Goal: Find specific page/section: Find specific page/section

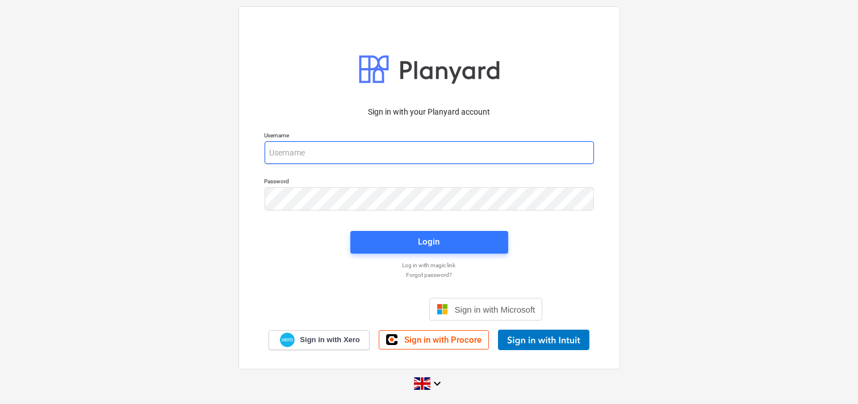
type input "[EMAIL_ADDRESS][DOMAIN_NAME]"
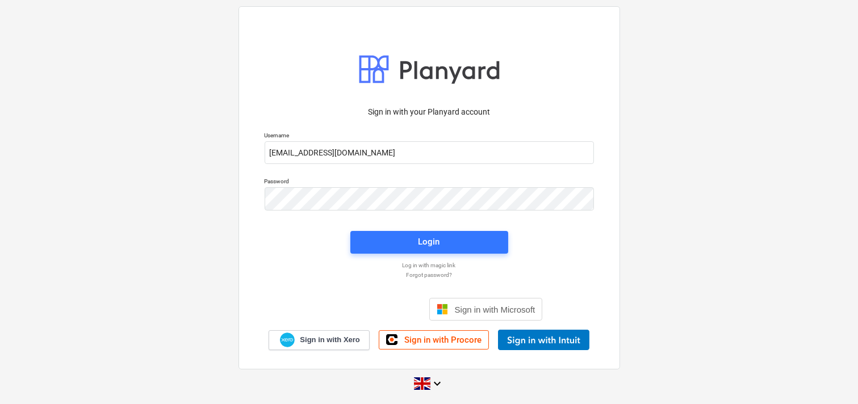
click at [398, 245] on span "Login" at bounding box center [429, 242] width 131 height 15
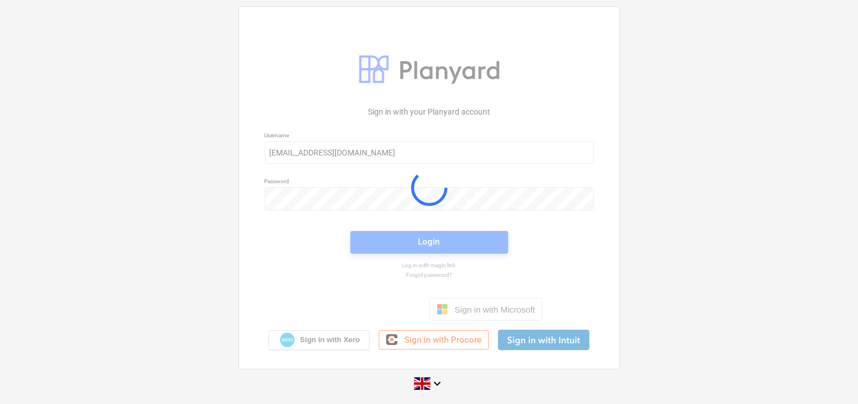
click at [445, 241] on div at bounding box center [429, 188] width 380 height 362
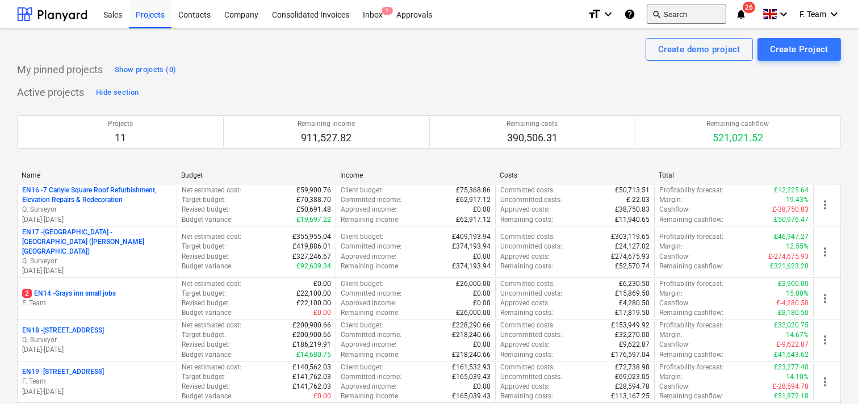
click at [665, 12] on button "search Search" at bounding box center [686, 14] width 79 height 19
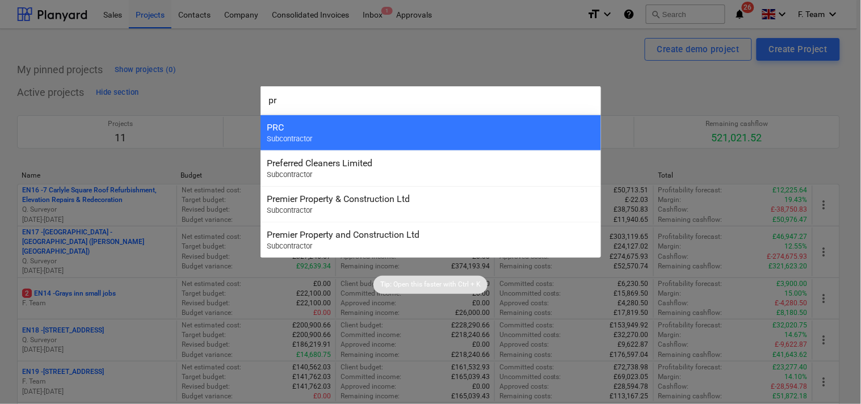
type input "p"
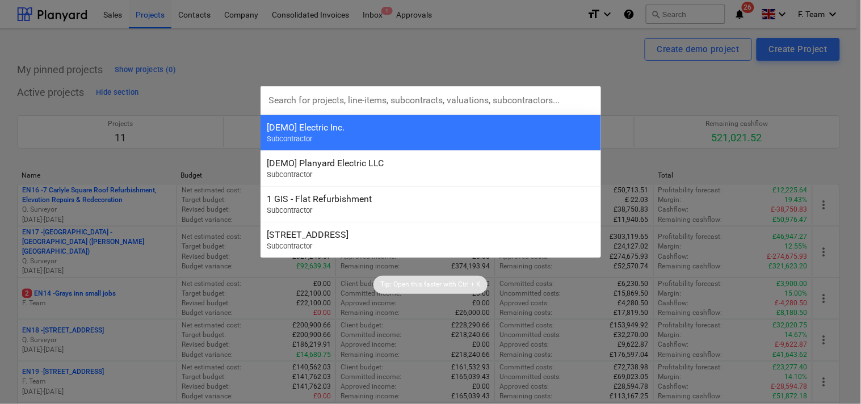
click at [443, 36] on div at bounding box center [430, 202] width 861 height 404
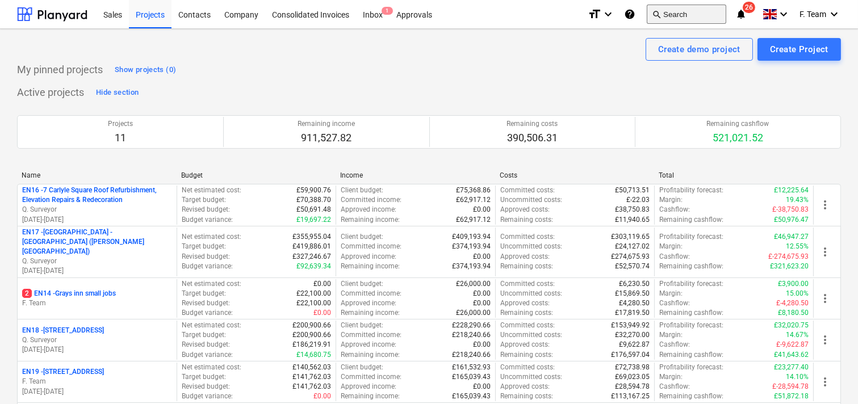
click at [657, 12] on span "search" at bounding box center [656, 14] width 9 height 9
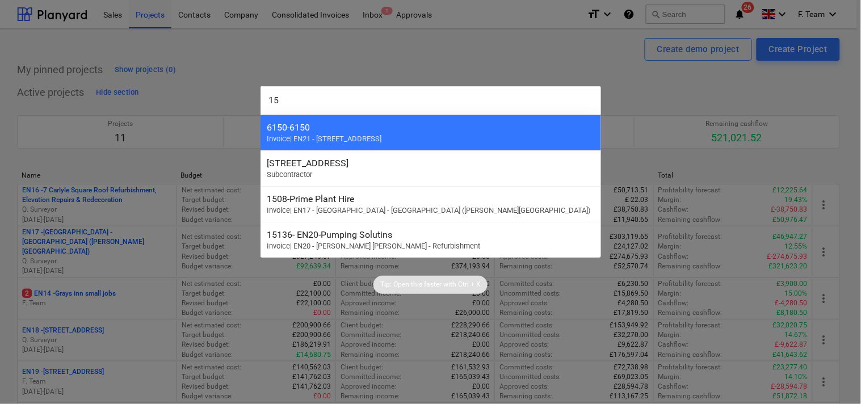
type input "1"
type input "p"
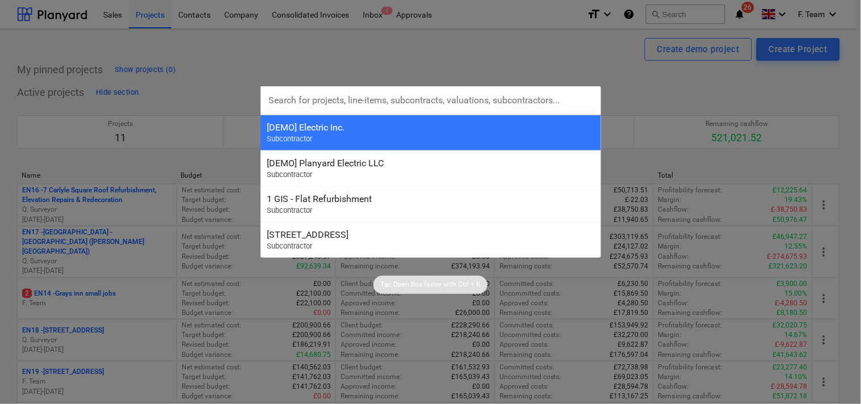
click at [208, 43] on div at bounding box center [430, 202] width 861 height 404
